Goal: Task Accomplishment & Management: Manage account settings

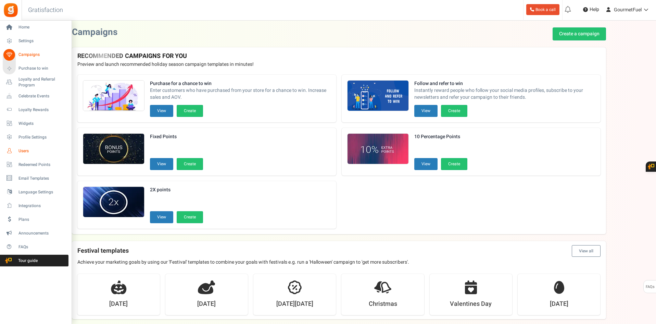
click at [24, 149] on span "Users" at bounding box center [42, 151] width 48 height 6
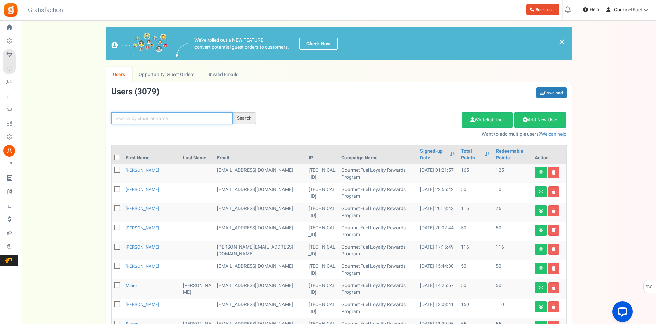
click at [155, 114] on input "text" at bounding box center [172, 118] width 122 height 12
paste input "Caitriona O'Riordan"
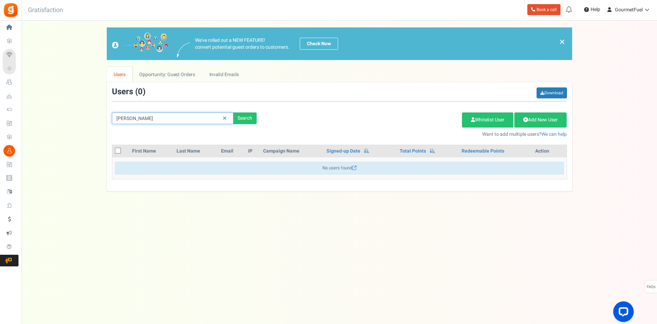
drag, startPoint x: 124, startPoint y: 118, endPoint x: 116, endPoint y: 122, distance: 8.7
click at [116, 122] on input "Caitriona O'Riordan" at bounding box center [173, 118] width 122 height 12
type input "triona O'Riordan"
click at [250, 117] on div "Search" at bounding box center [244, 118] width 23 height 12
click at [197, 118] on input "triona O'Riordan" at bounding box center [173, 118] width 122 height 12
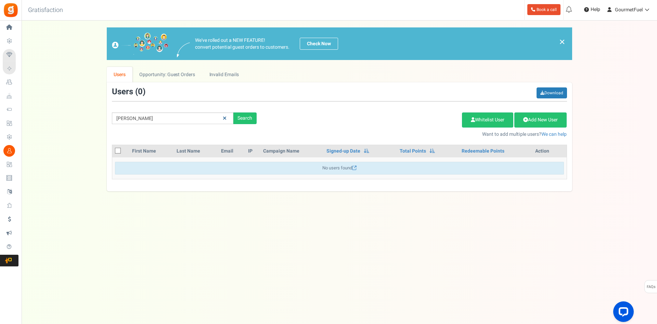
drag, startPoint x: 224, startPoint y: 116, endPoint x: 216, endPoint y: 117, distance: 8.2
click at [224, 116] on icon at bounding box center [225, 118] width 4 height 5
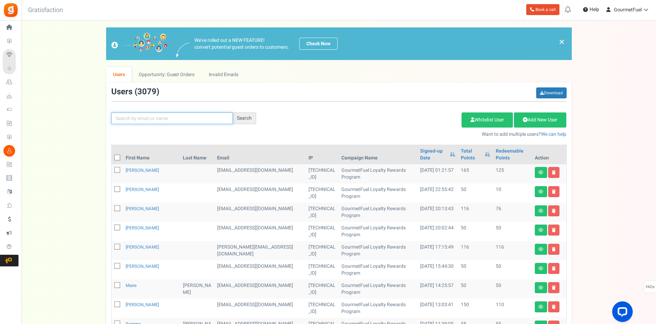
click at [165, 118] on input "text" at bounding box center [172, 118] width 122 height 12
paste input "caitriona23711@gmail.com"
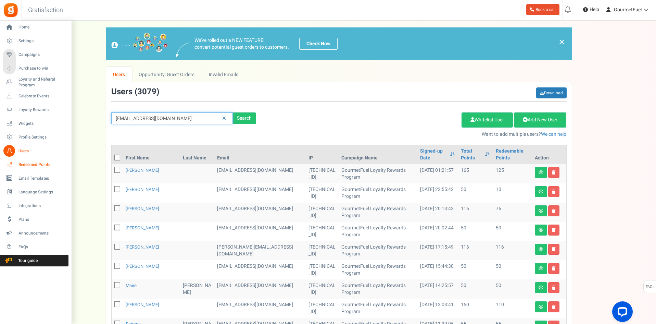
type input "caitriona23711@gmail.com"
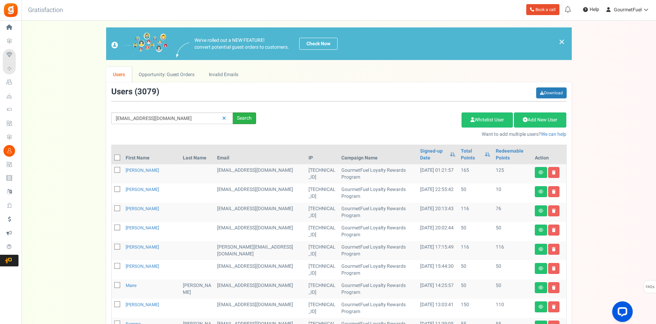
click at [245, 117] on div "Search" at bounding box center [244, 118] width 23 height 12
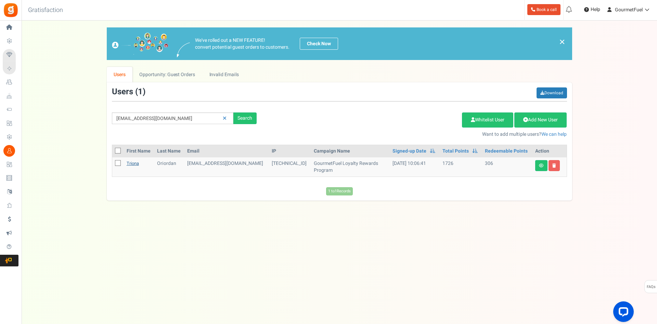
click at [135, 164] on link "Triona" at bounding box center [133, 163] width 12 height 7
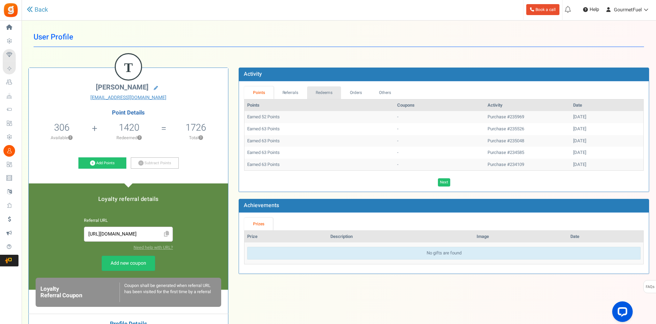
click at [324, 91] on link "Redeems" at bounding box center [324, 92] width 34 height 13
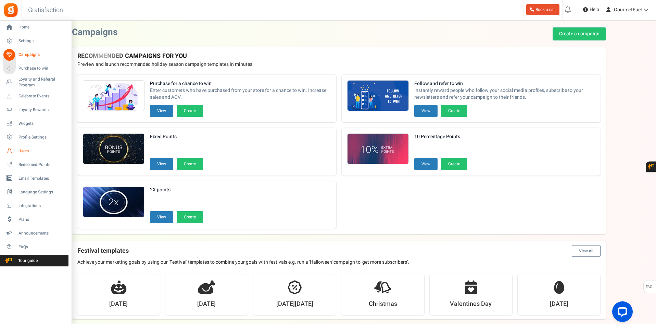
click at [25, 149] on span "Users" at bounding box center [42, 151] width 48 height 6
